Goal: Information Seeking & Learning: Learn about a topic

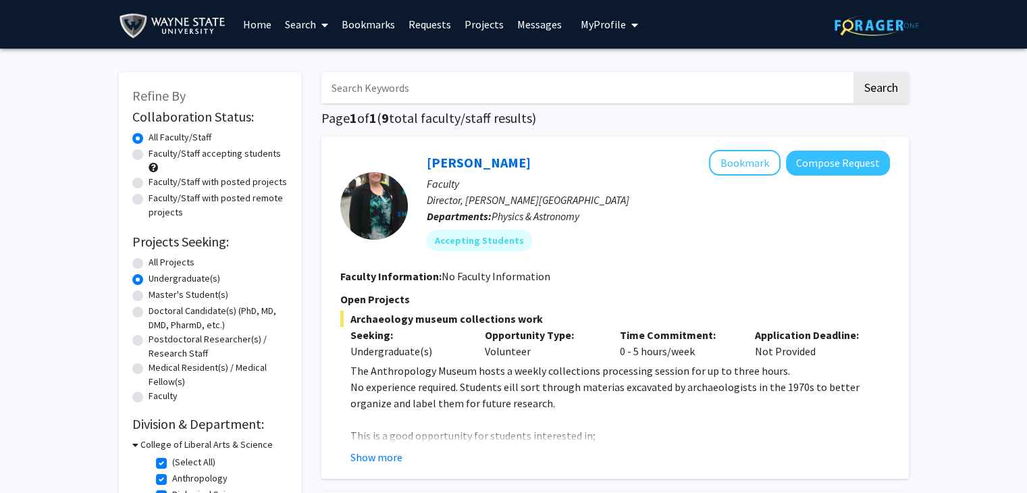
click at [369, 21] on link "Bookmarks" at bounding box center [368, 24] width 67 height 47
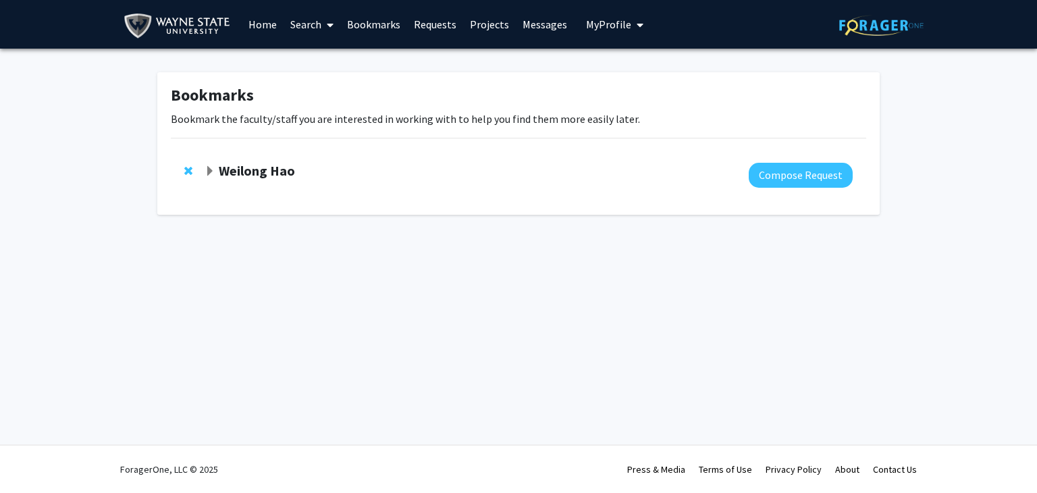
click at [281, 176] on strong "Weilong Hao" at bounding box center [257, 170] width 76 height 17
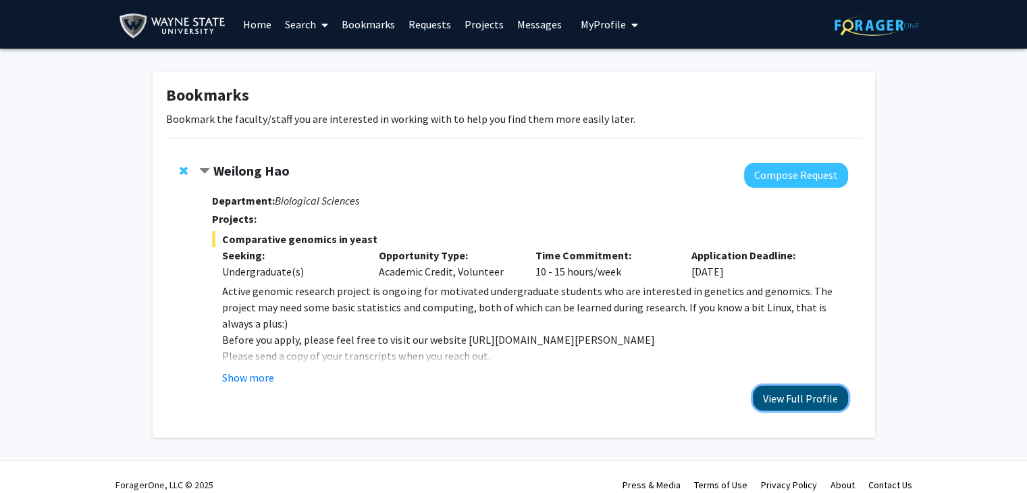
click at [817, 389] on button "View Full Profile" at bounding box center [800, 397] width 95 height 25
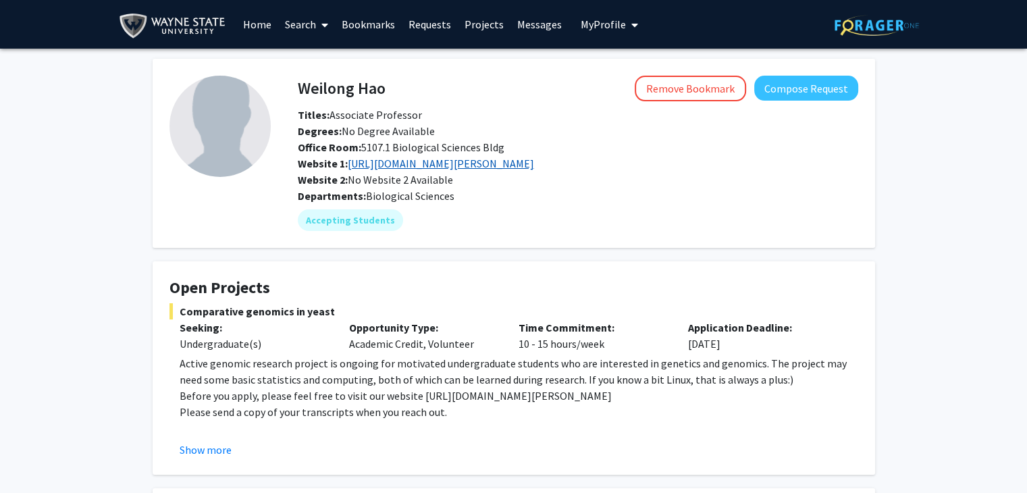
click at [443, 163] on link "http://haolab.wayne.edu" at bounding box center [441, 163] width 186 height 13
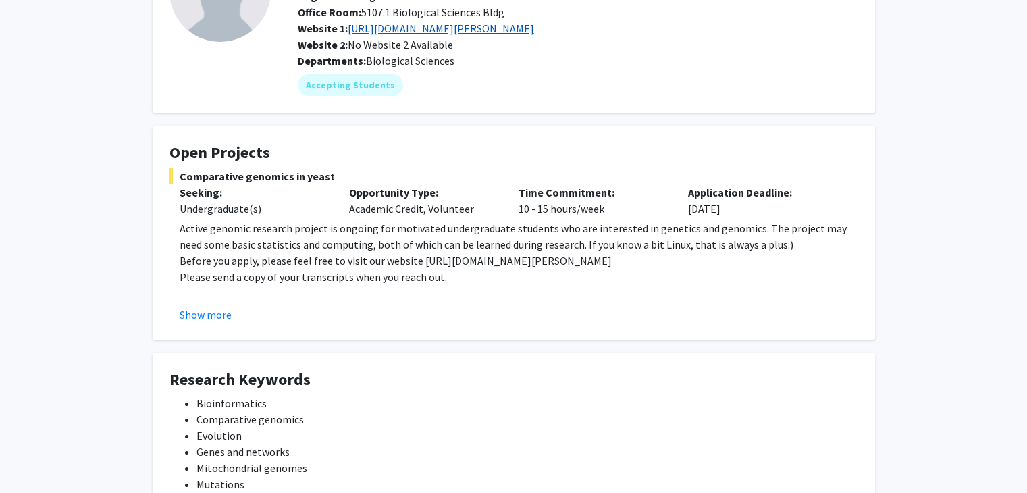
scroll to position [137, 0]
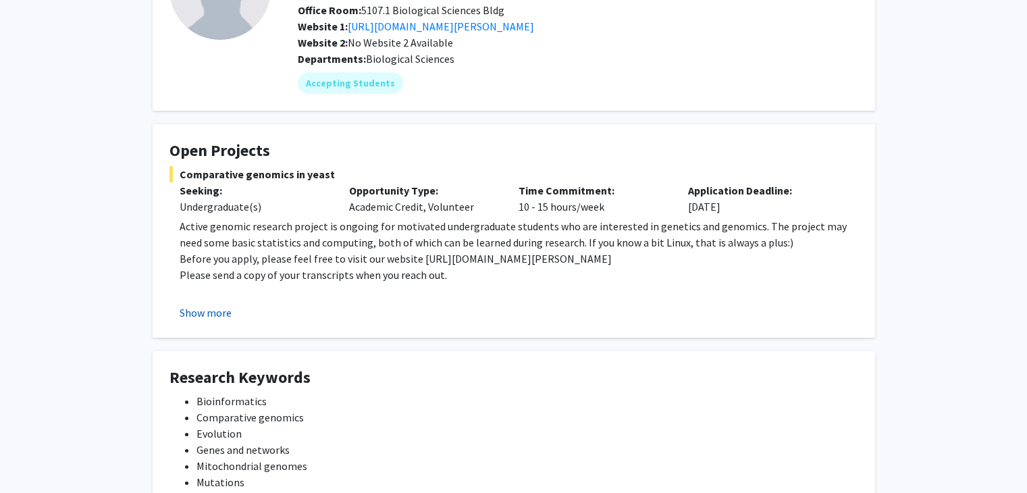
click at [211, 311] on button "Show more" at bounding box center [206, 312] width 52 height 16
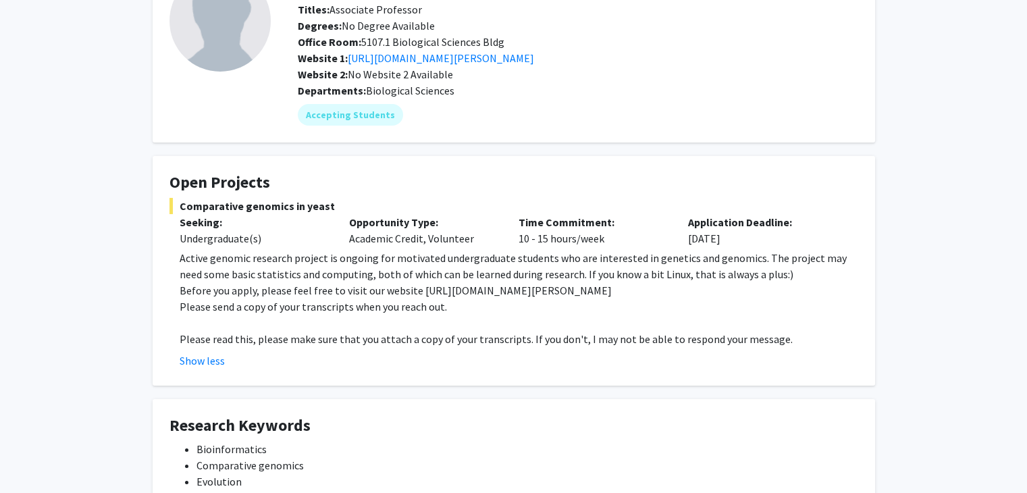
scroll to position [0, 0]
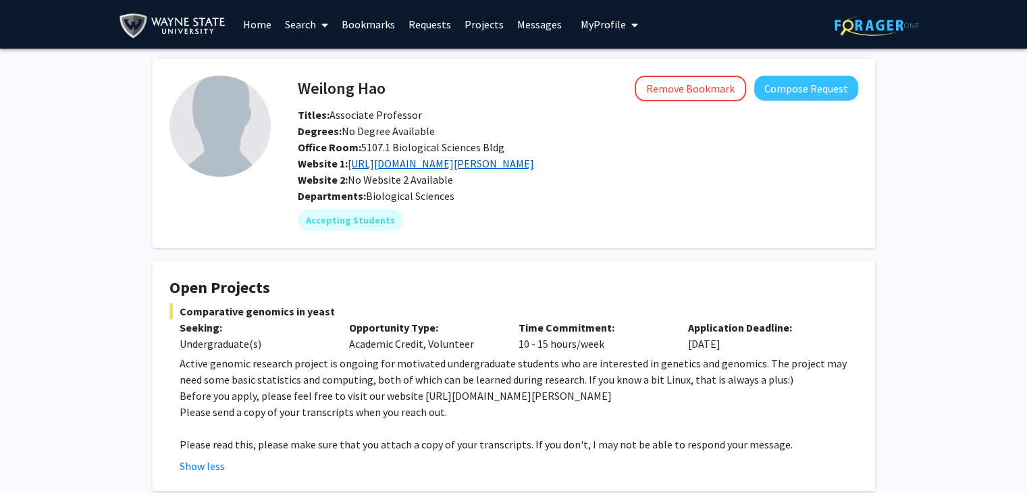
click at [385, 161] on link "http://haolab.wayne.edu" at bounding box center [441, 163] width 186 height 13
